Goal: Navigation & Orientation: Find specific page/section

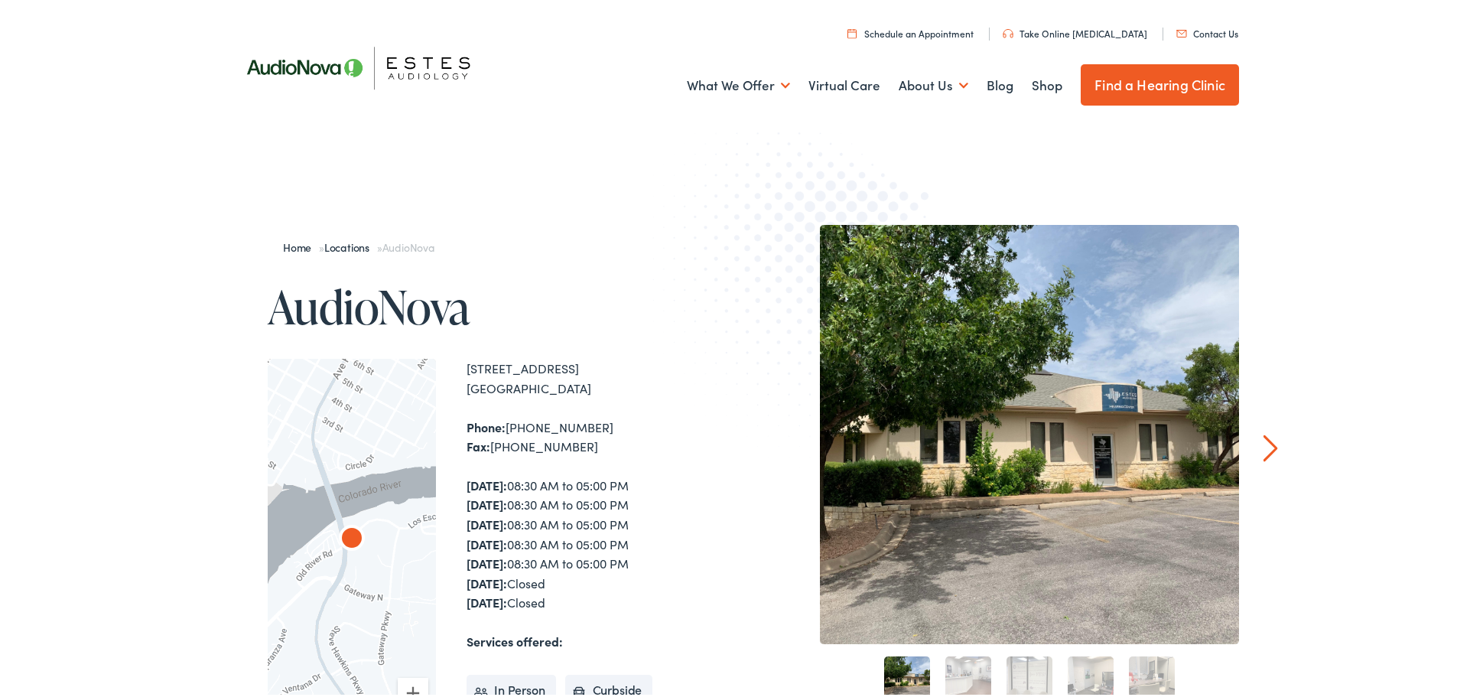
click at [1263, 441] on link "Next" at bounding box center [1270, 445] width 15 height 28
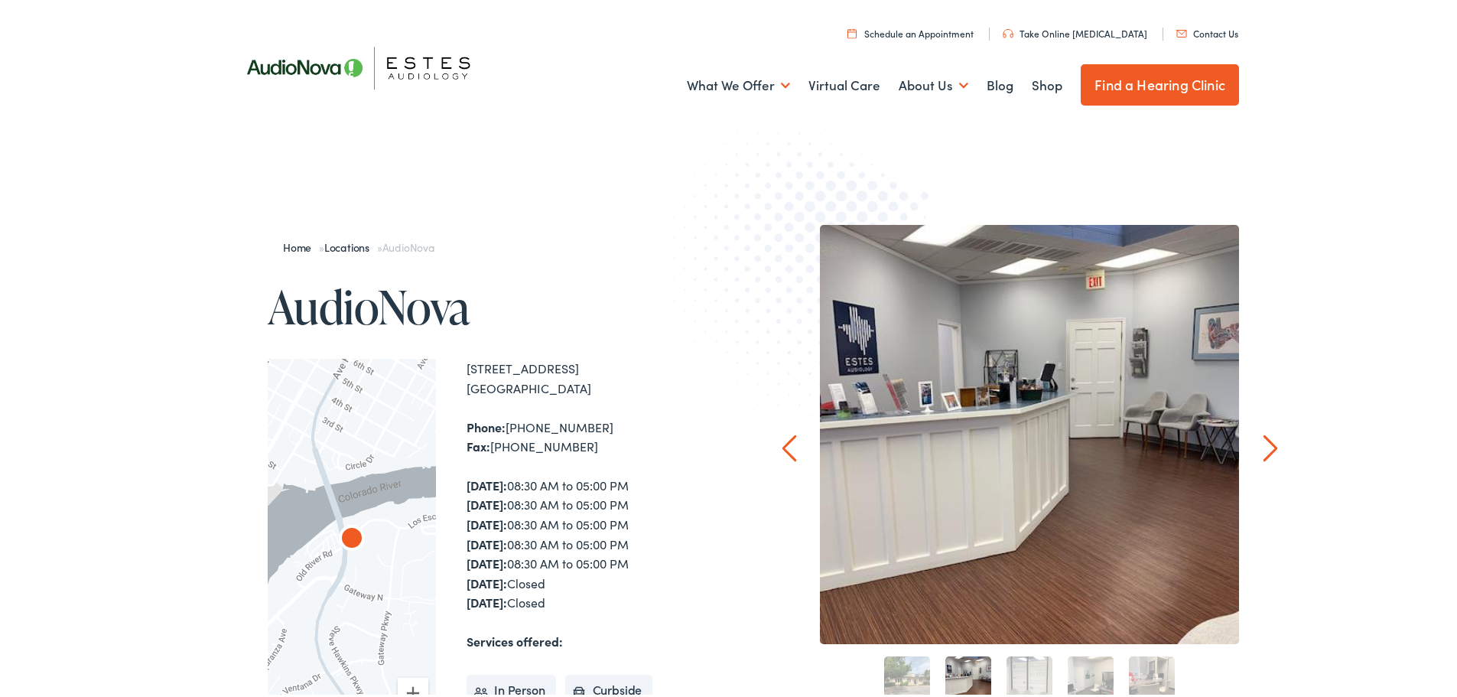
click at [1263, 441] on link "Next" at bounding box center [1270, 445] width 15 height 28
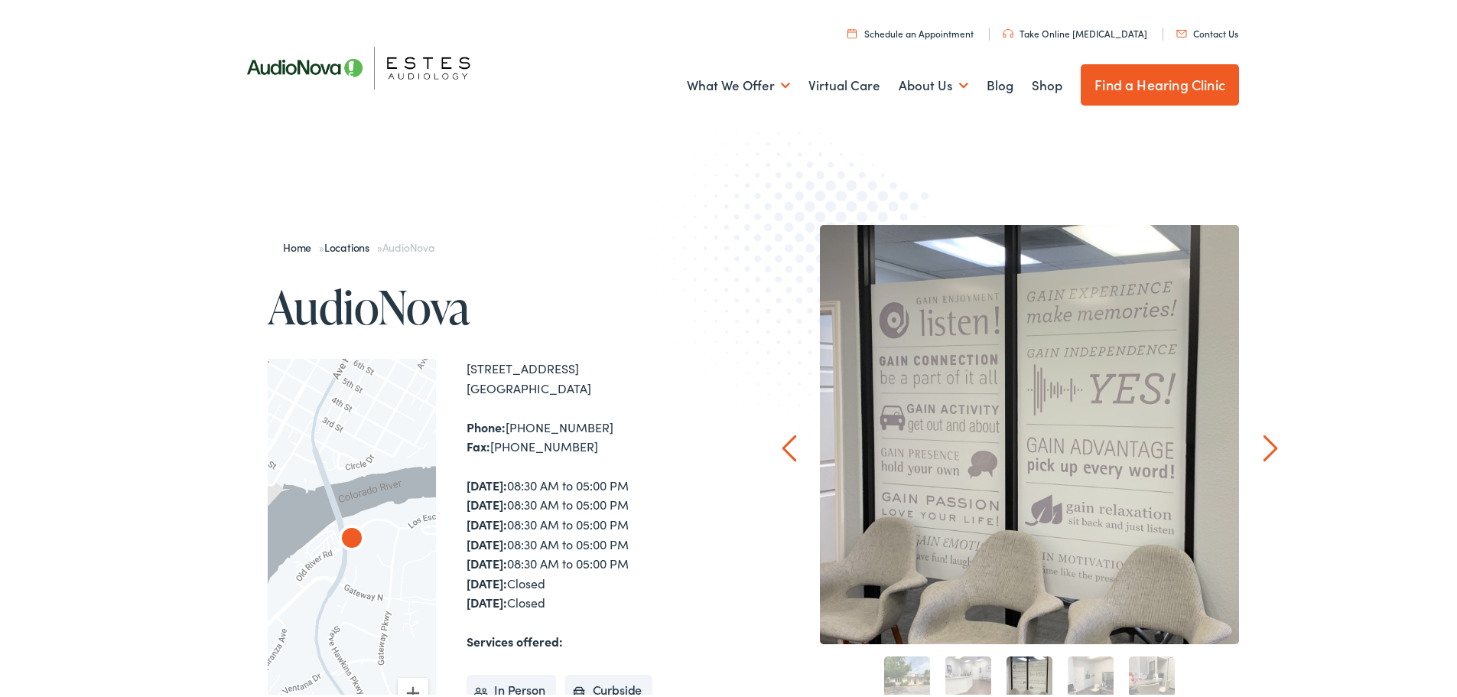
click at [1263, 441] on link "Next" at bounding box center [1270, 445] width 15 height 28
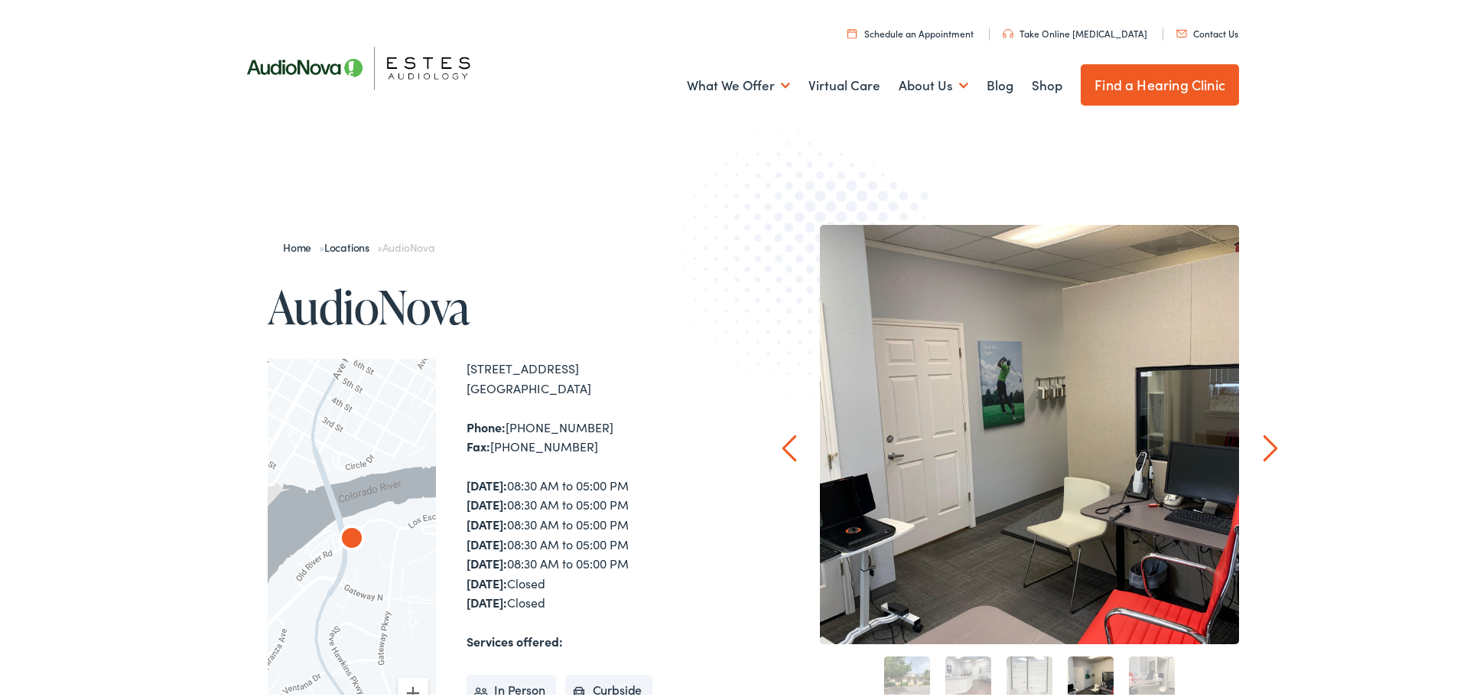
click at [1263, 441] on link "Next" at bounding box center [1270, 445] width 15 height 28
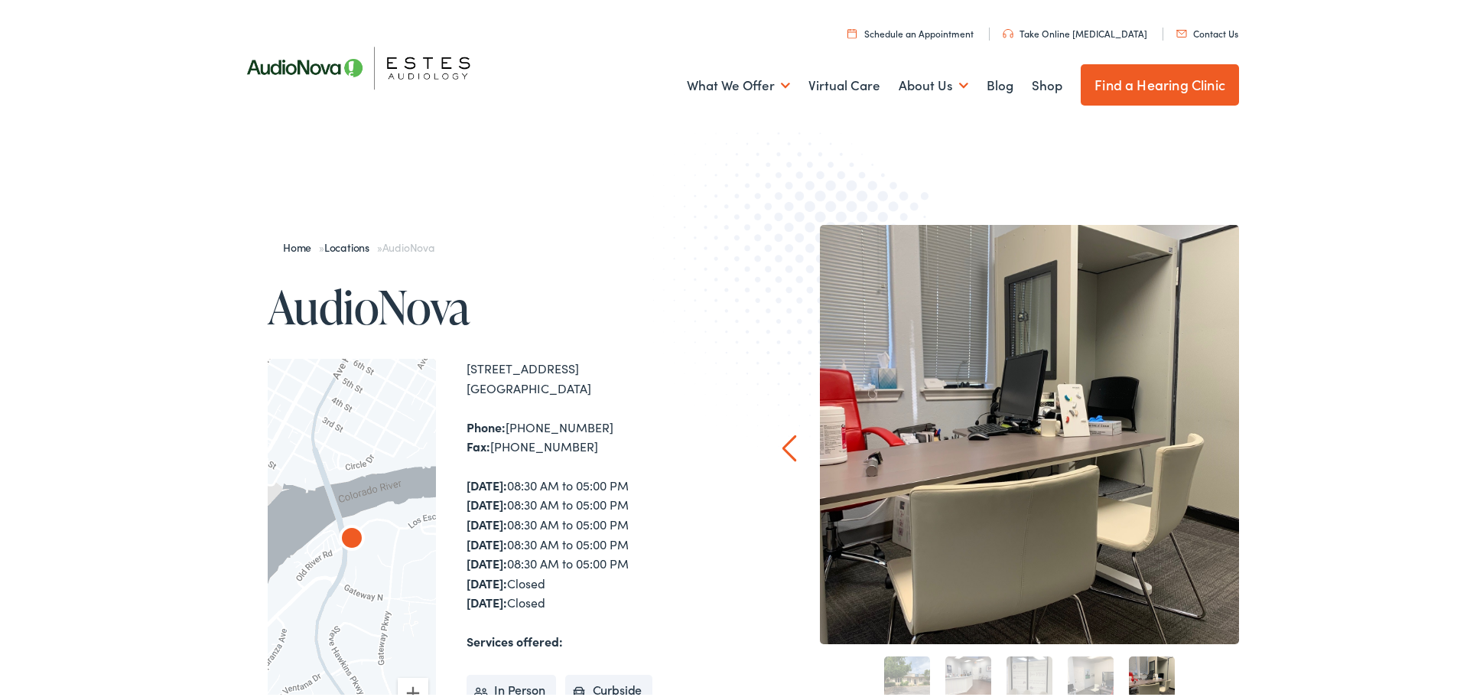
click at [1263, 441] on div "Home » Locations » AudioNova AudioNova ← Move left → Move right ↑ Move up ↓ Mov…" at bounding box center [734, 630] width 1468 height 971
click at [783, 437] on link "Prev" at bounding box center [789, 445] width 15 height 28
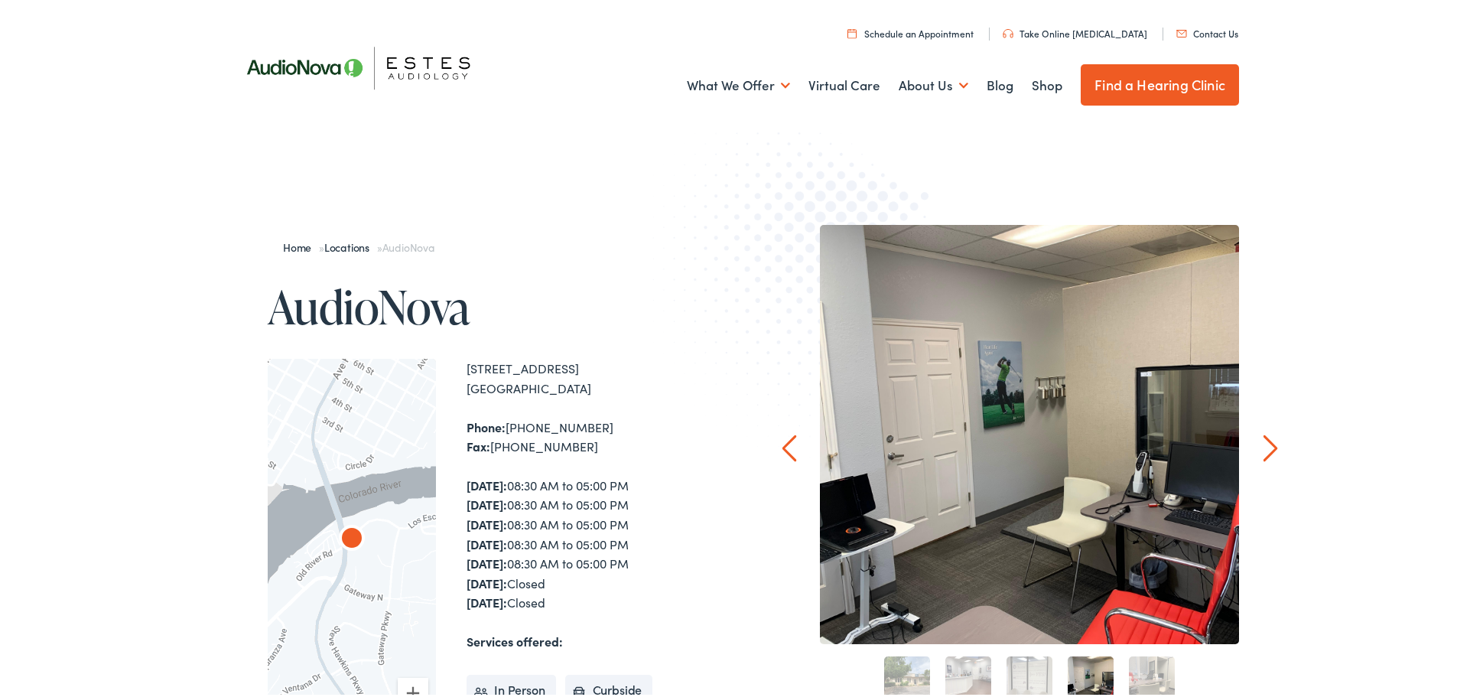
click at [783, 437] on link "Prev" at bounding box center [789, 445] width 15 height 28
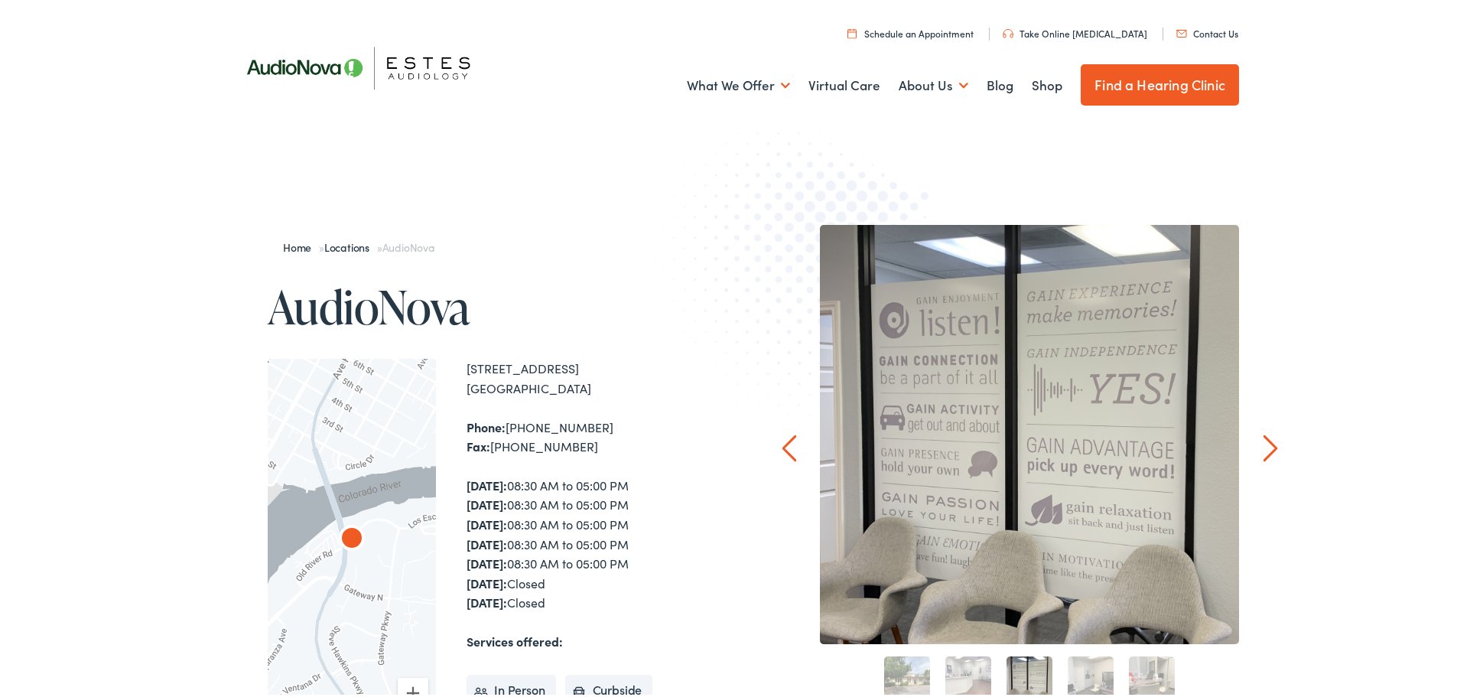
click at [783, 437] on link "Prev" at bounding box center [789, 445] width 15 height 28
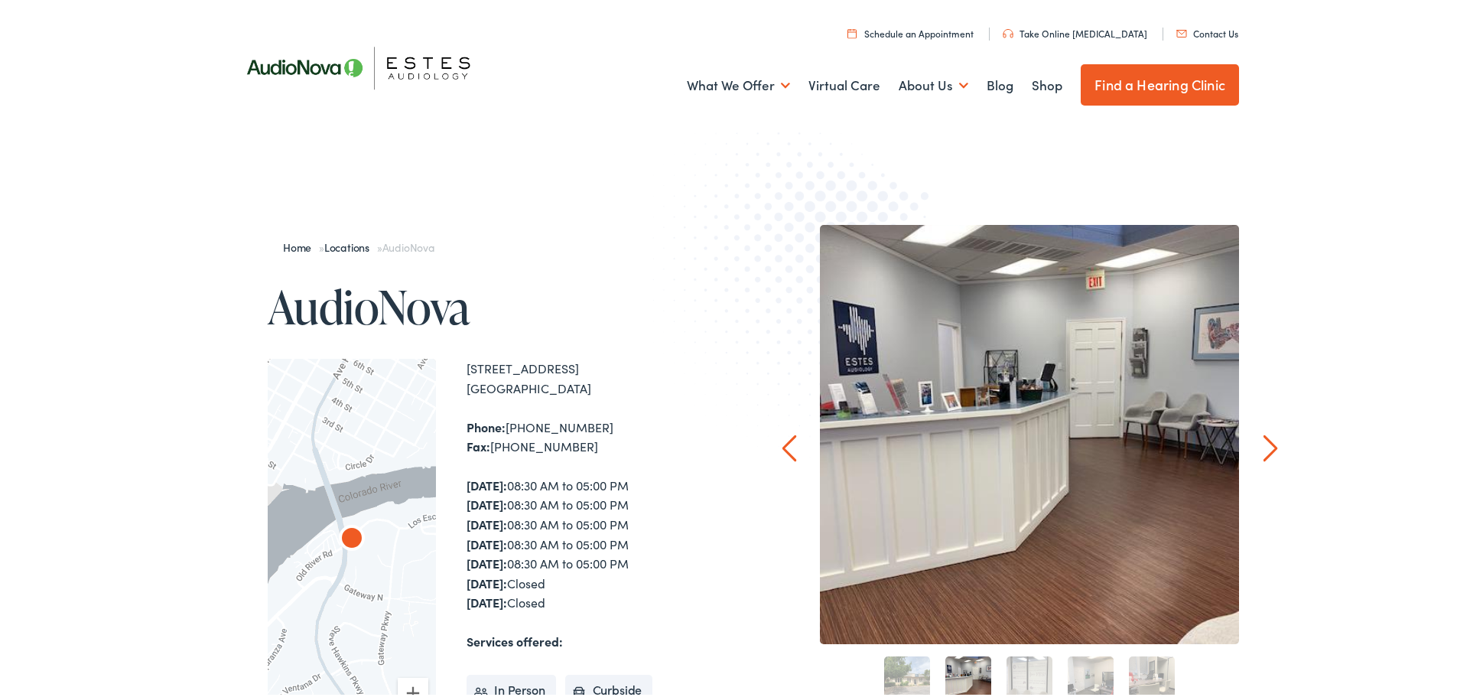
click at [783, 437] on link "Prev" at bounding box center [789, 445] width 15 height 28
